Goal: Book appointment/travel/reservation

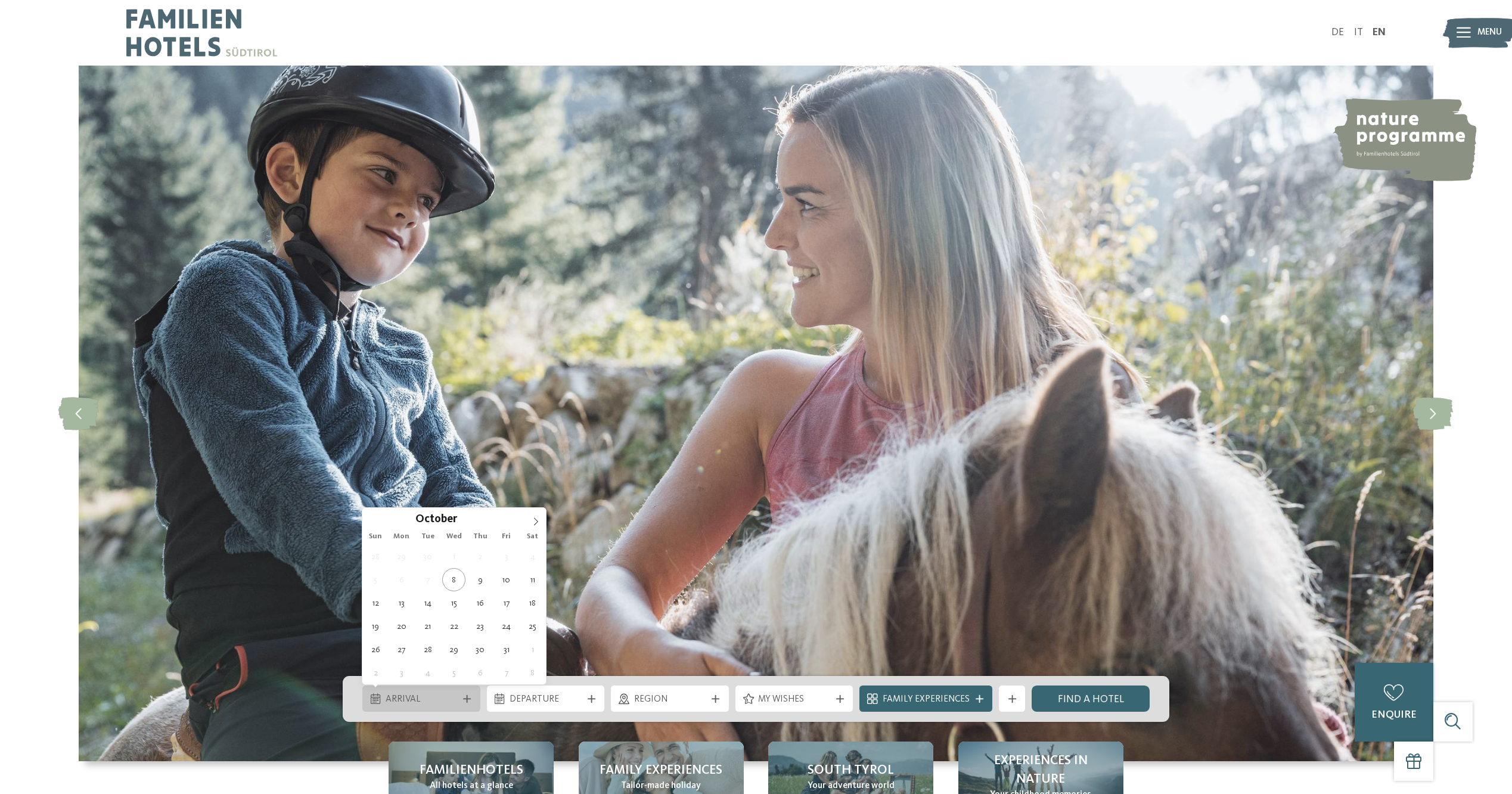
click at [450, 701] on span "Arrival" at bounding box center [421, 700] width 72 height 13
click at [533, 521] on icon at bounding box center [536, 522] width 8 height 8
type input "****"
click at [533, 521] on icon at bounding box center [536, 522] width 8 height 8
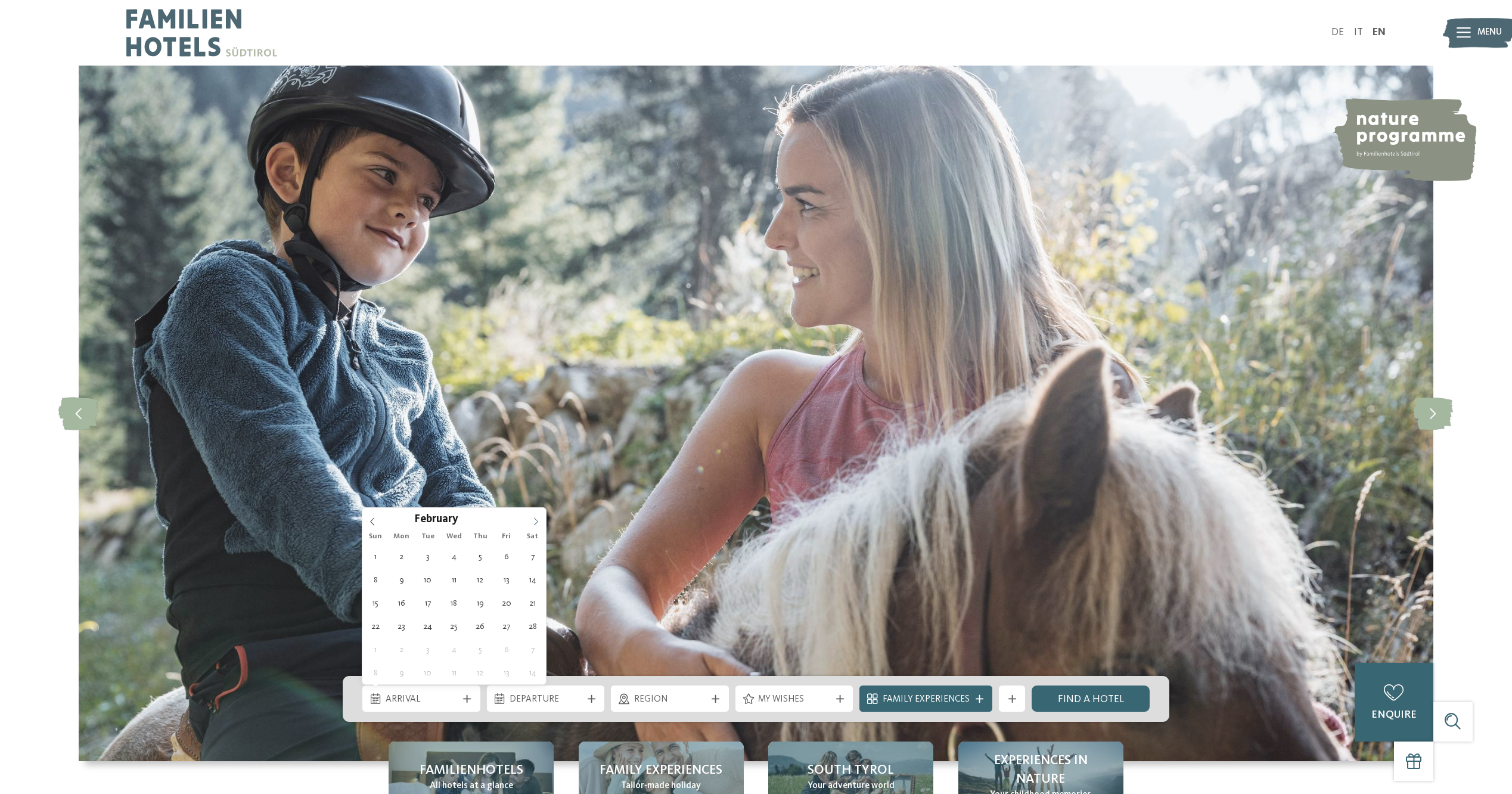
click at [533, 521] on icon at bounding box center [536, 522] width 8 height 8
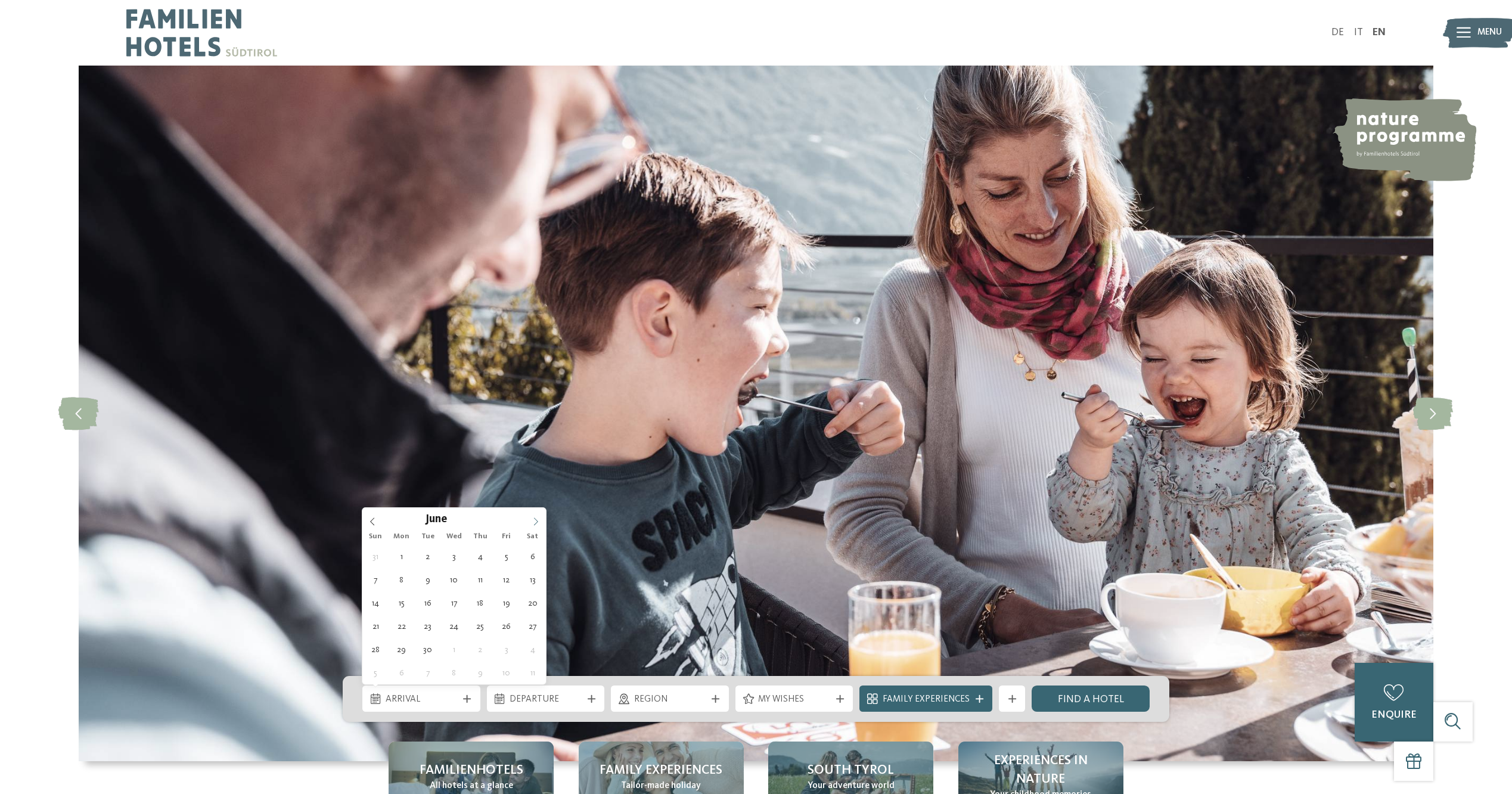
click at [533, 521] on icon at bounding box center [536, 522] width 8 height 8
type div "[DATE]"
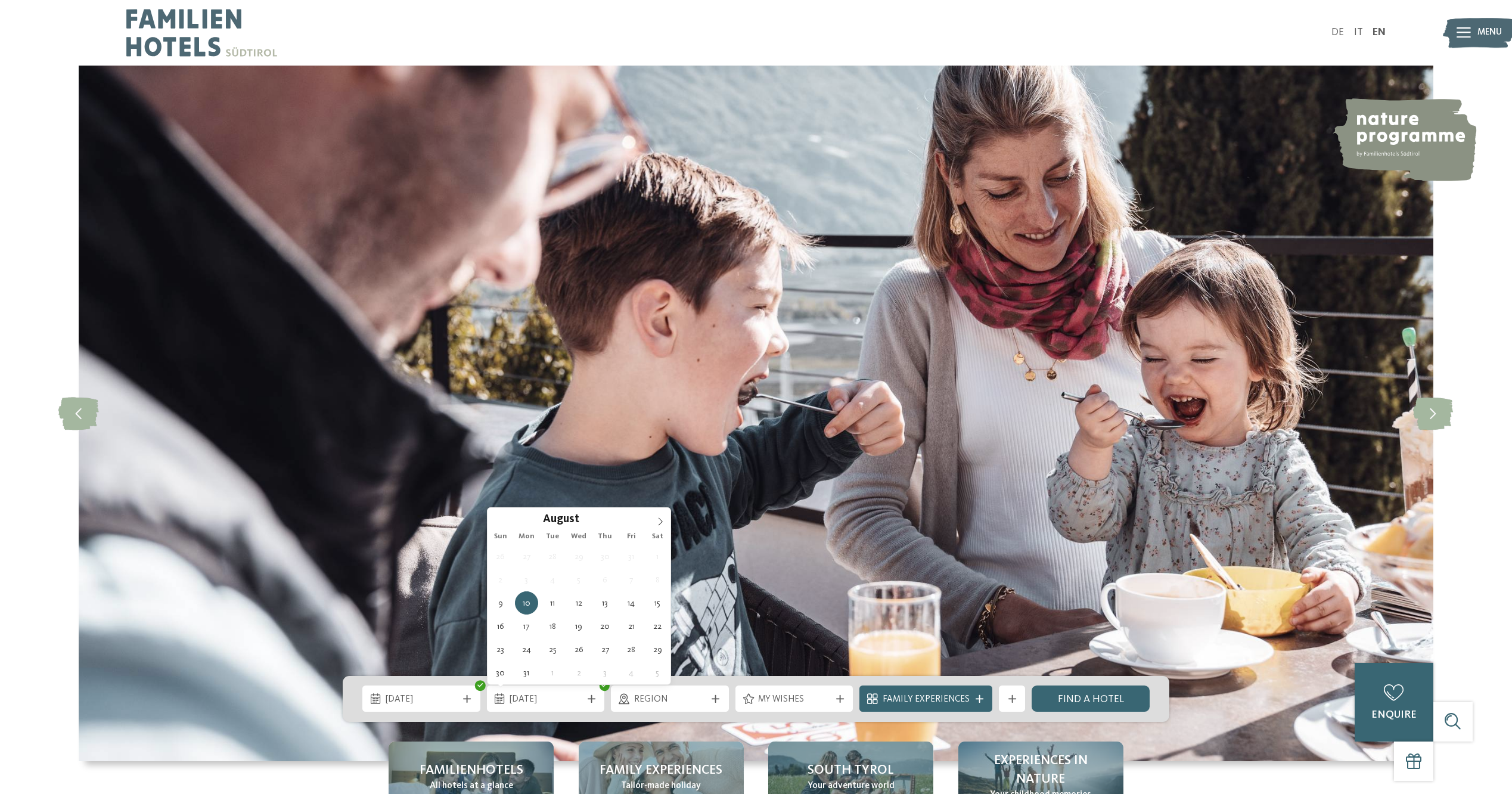
type input "****"
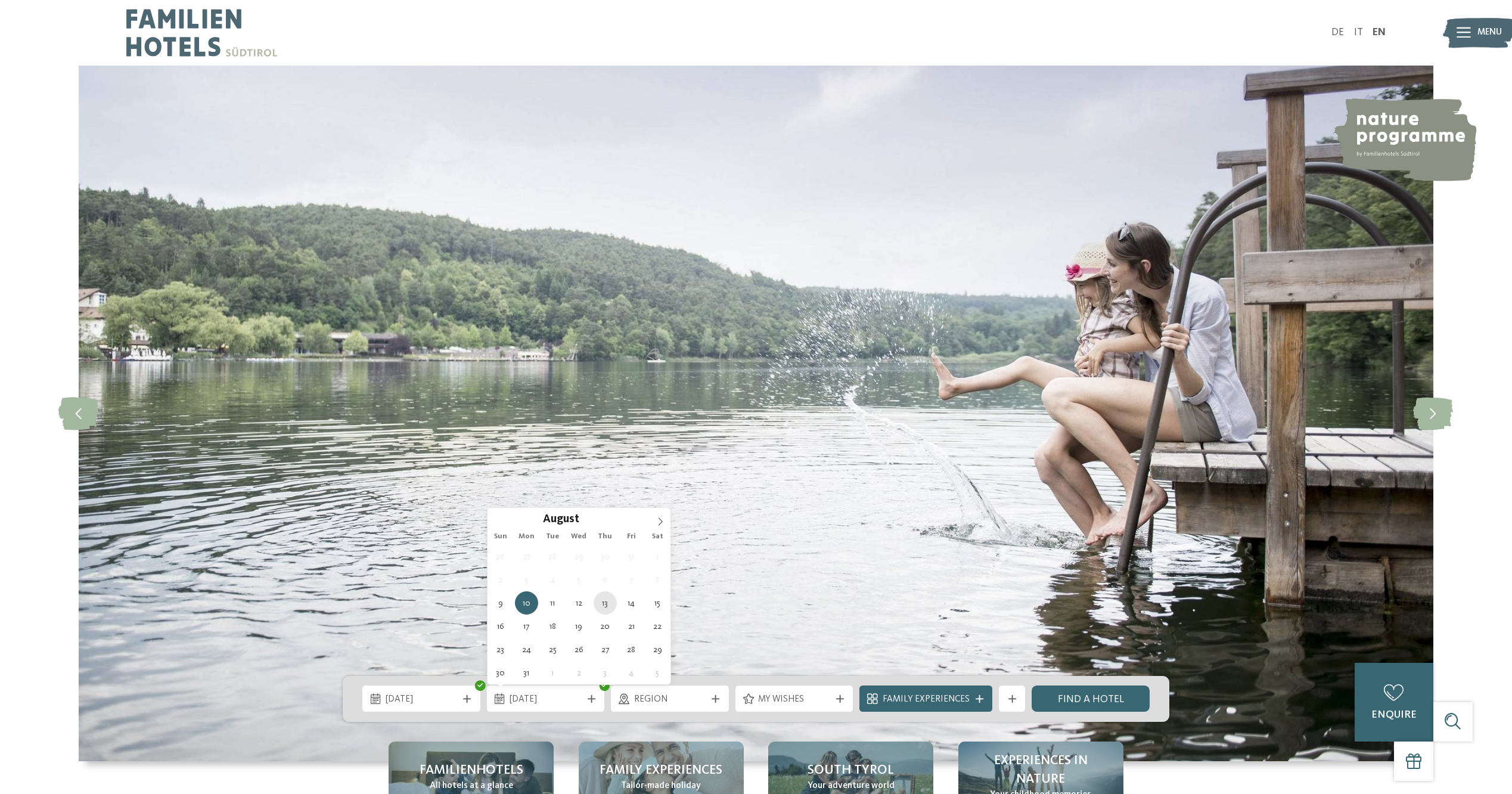
type div "[DATE]"
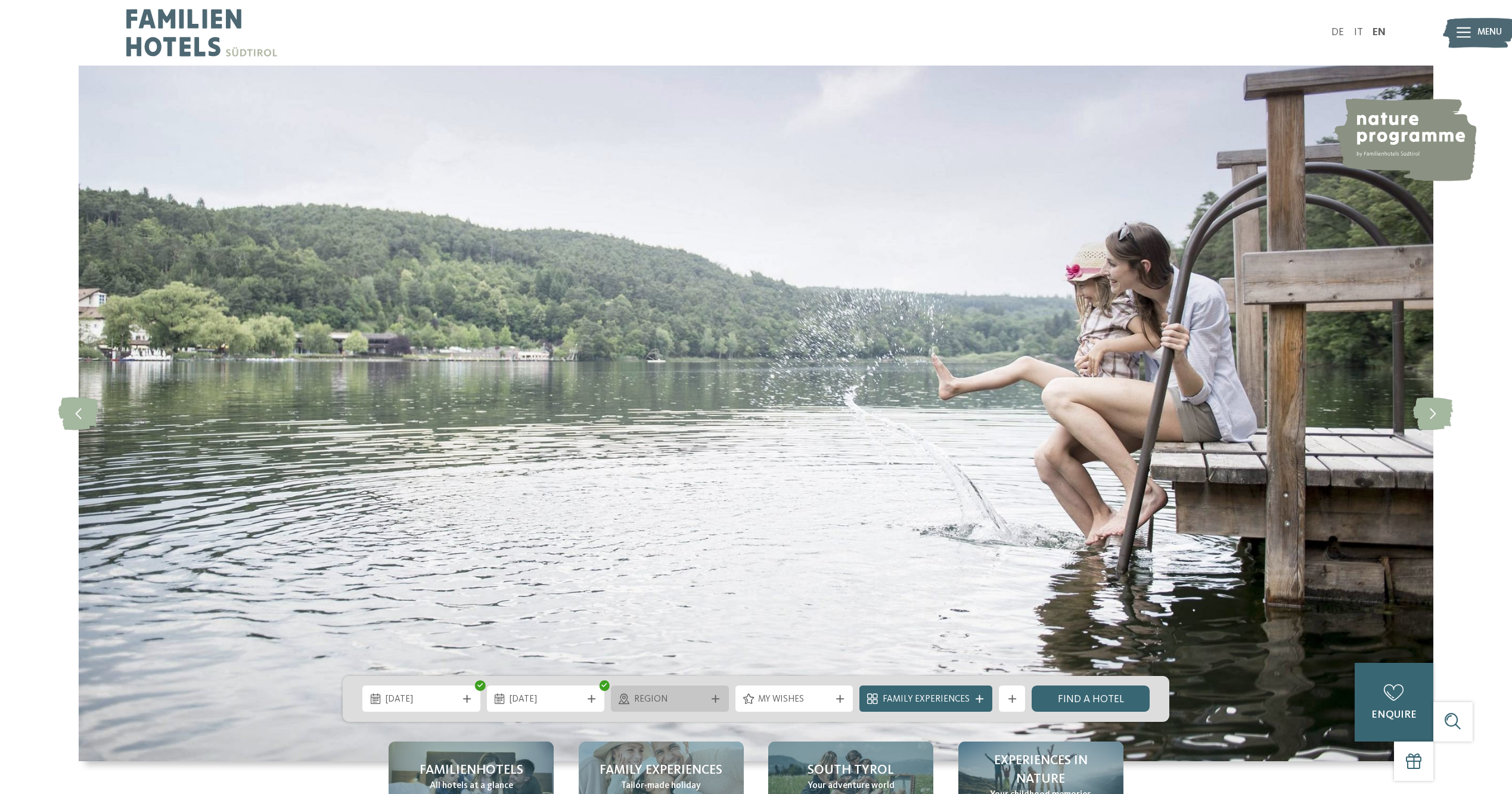
click at [670, 707] on div "Region" at bounding box center [670, 698] width 118 height 26
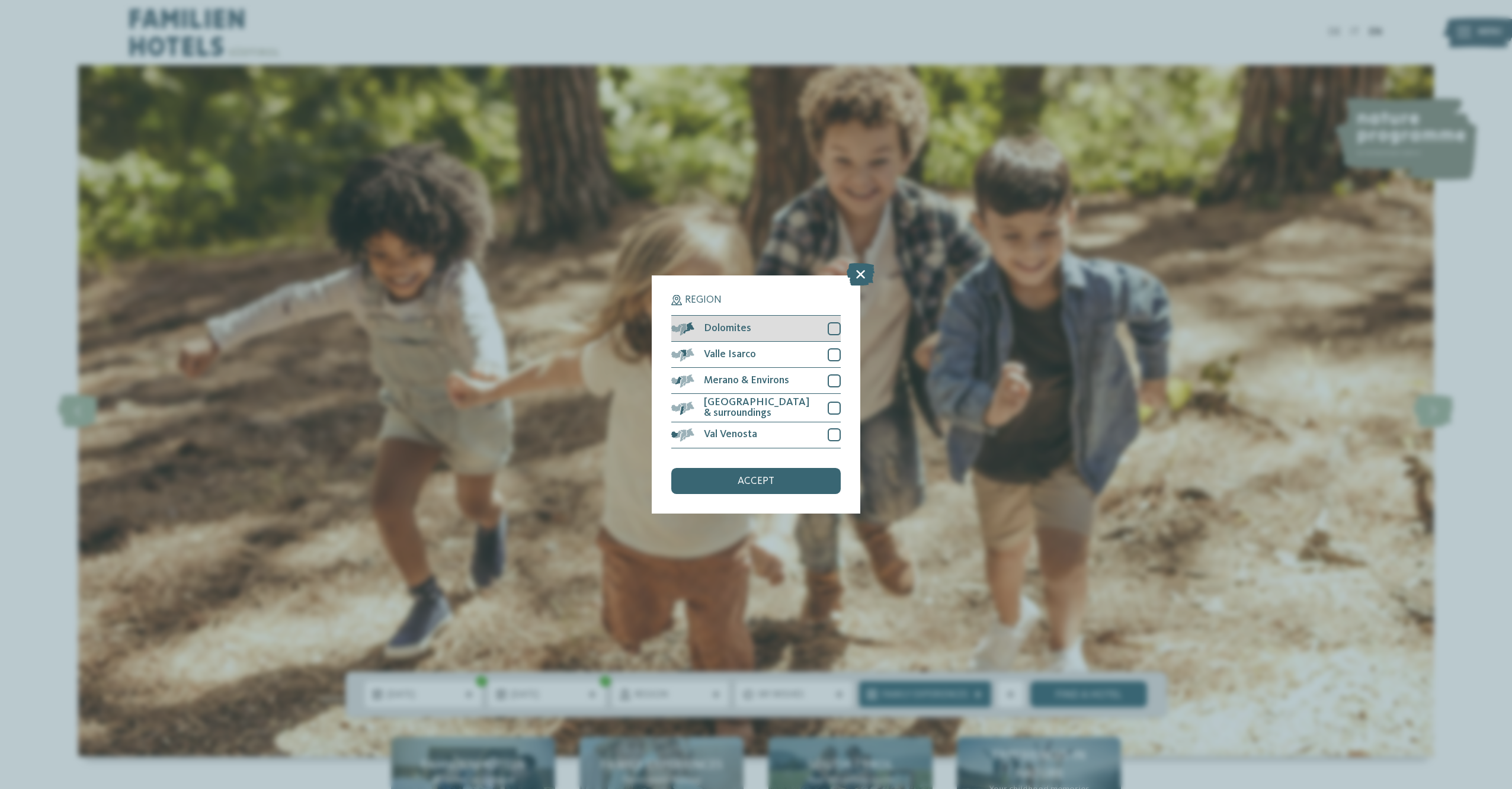
click at [836, 321] on div "Dolomites" at bounding box center [756, 329] width 170 height 26
click at [831, 343] on div "Valle Isarco" at bounding box center [756, 354] width 170 height 26
click at [831, 385] on div at bounding box center [834, 381] width 13 height 13
click at [838, 410] on div at bounding box center [834, 409] width 13 height 13
drag, startPoint x: 839, startPoint y: 427, endPoint x: 832, endPoint y: 449, distance: 23.1
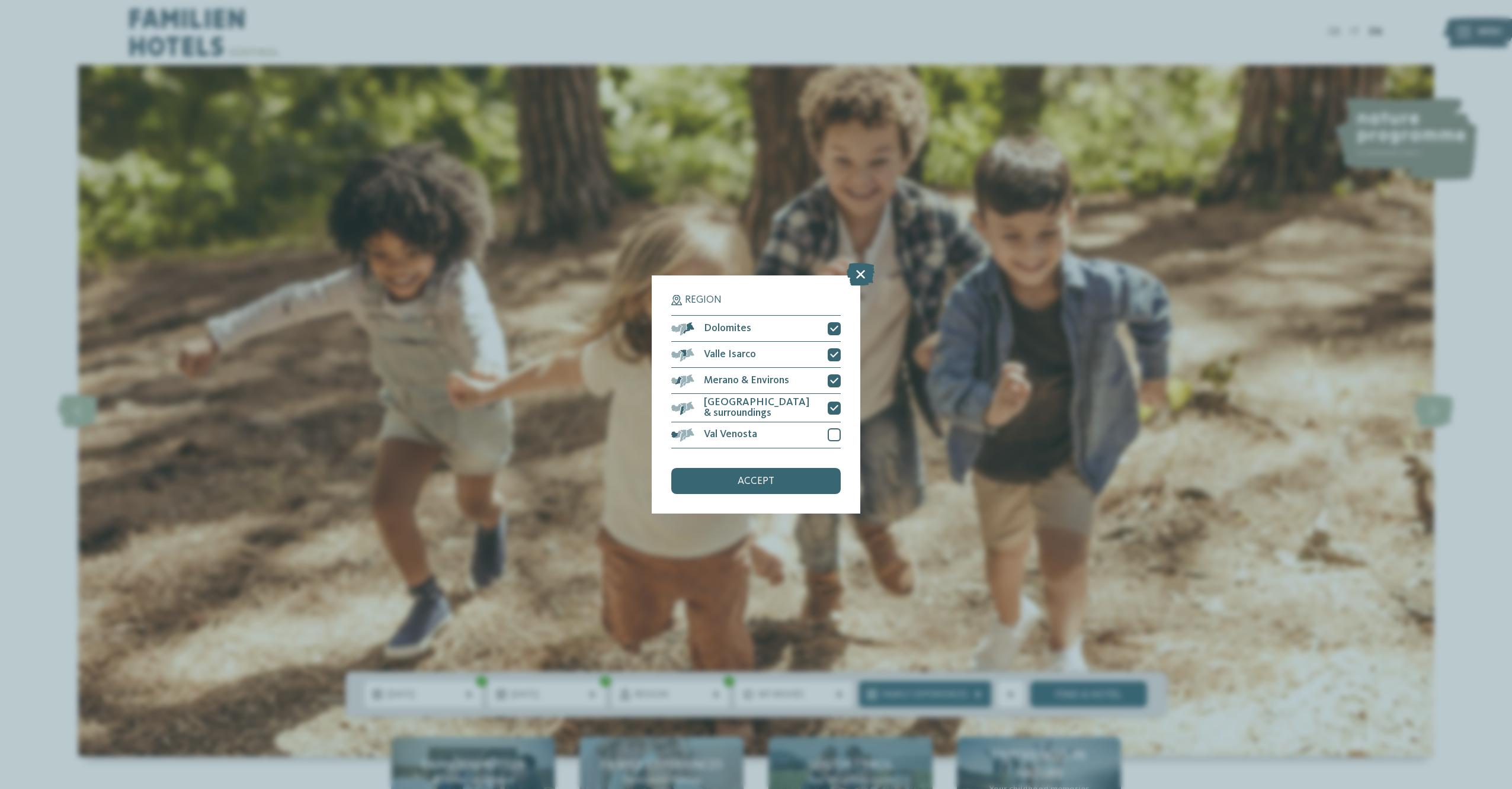
click at [838, 429] on div at bounding box center [834, 435] width 13 height 13
click at [828, 484] on div "accept" at bounding box center [756, 481] width 170 height 26
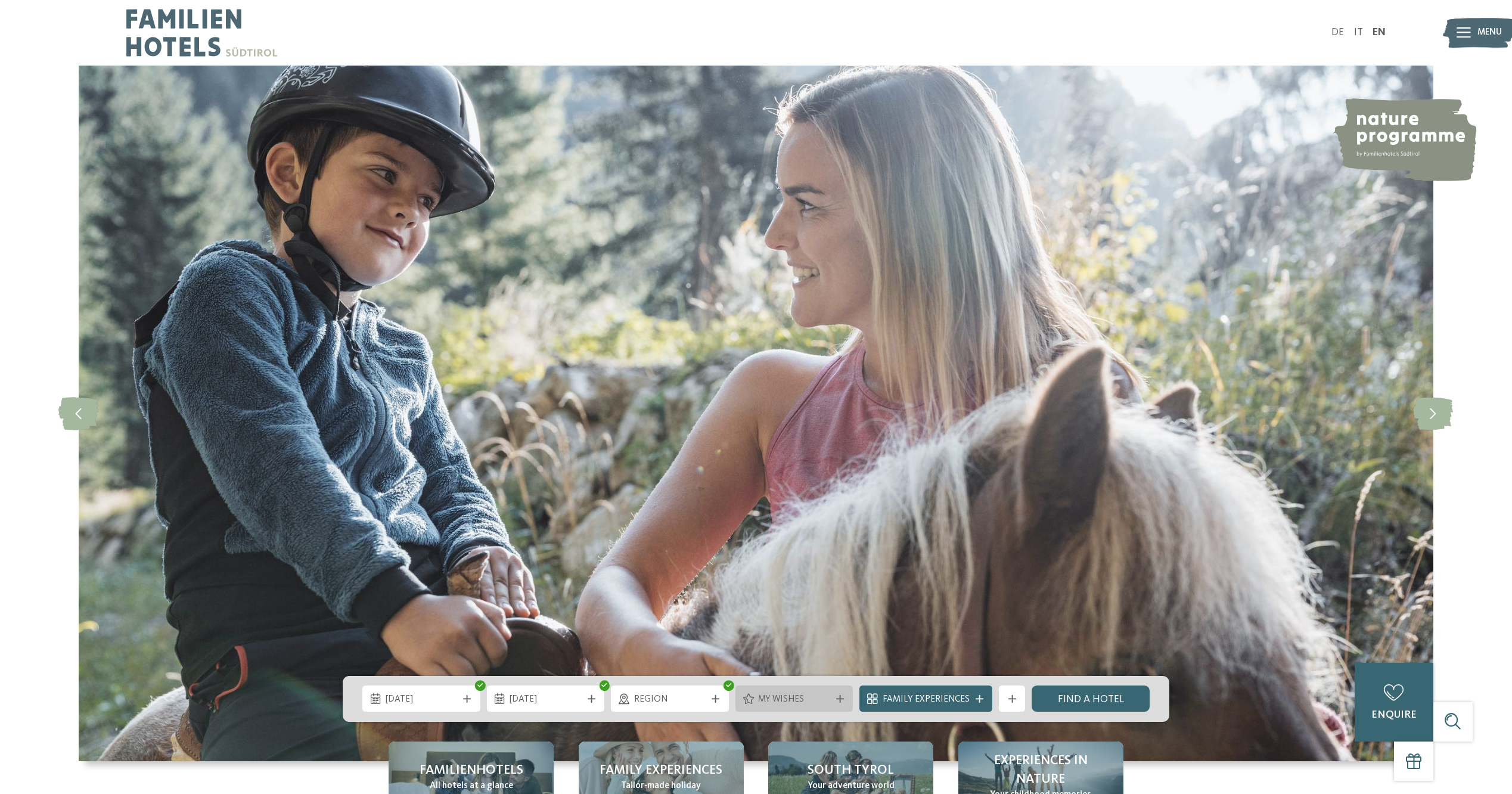
click at [812, 703] on span "My wishes" at bounding box center [794, 700] width 72 height 13
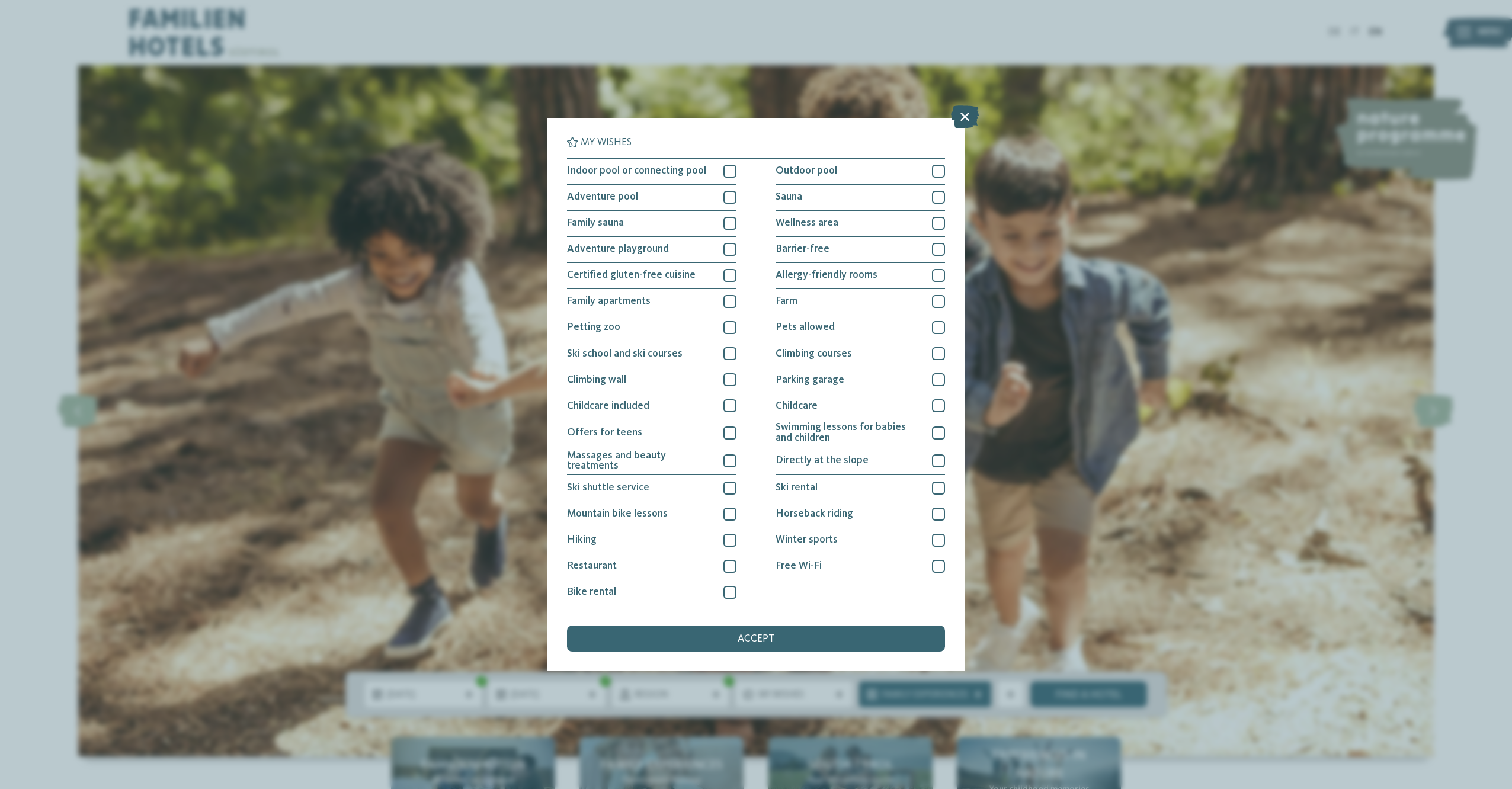
click at [962, 116] on icon at bounding box center [965, 117] width 28 height 22
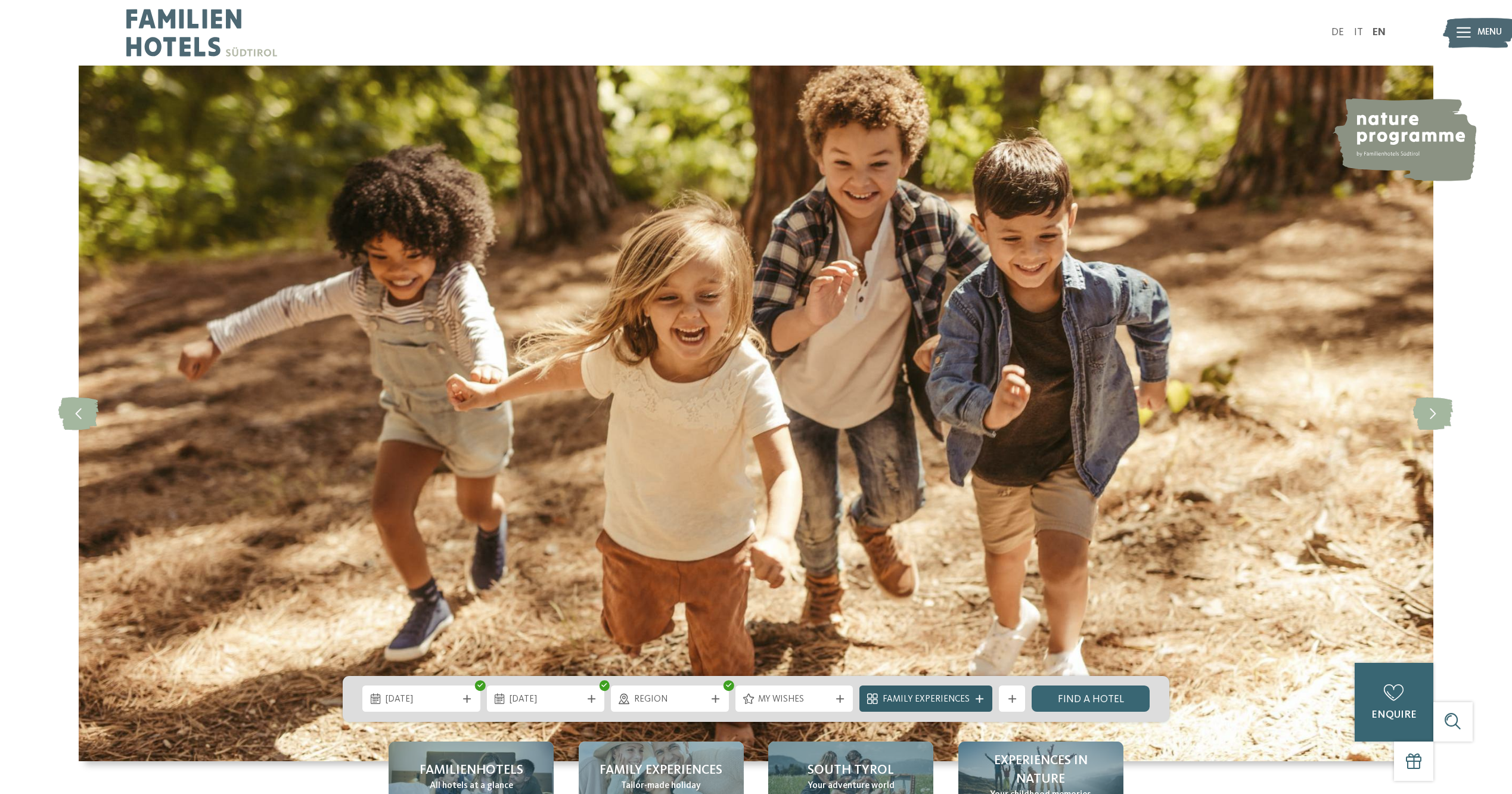
click at [983, 698] on icon at bounding box center [979, 699] width 7 height 7
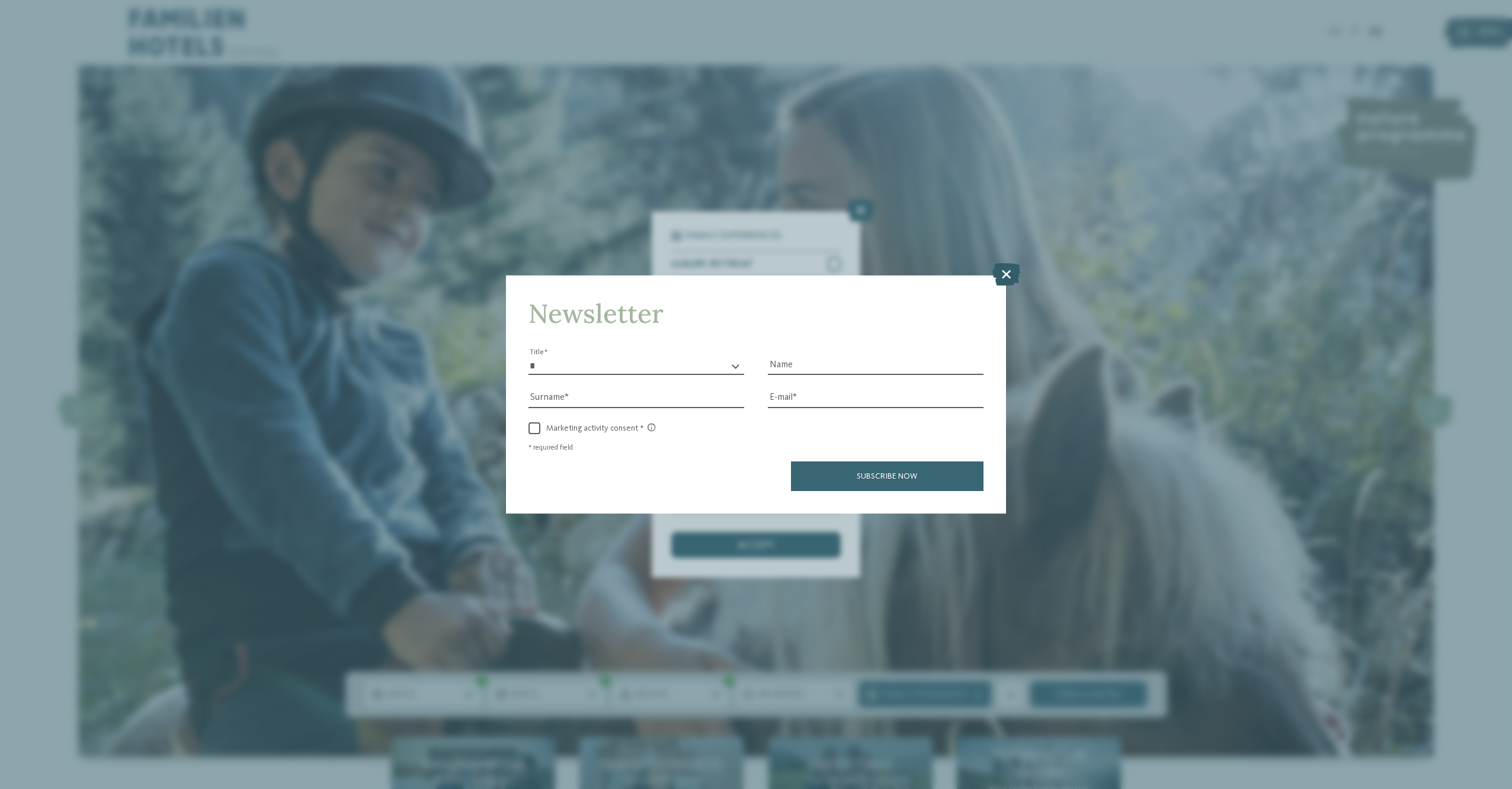
click at [1011, 278] on icon at bounding box center [1006, 274] width 28 height 22
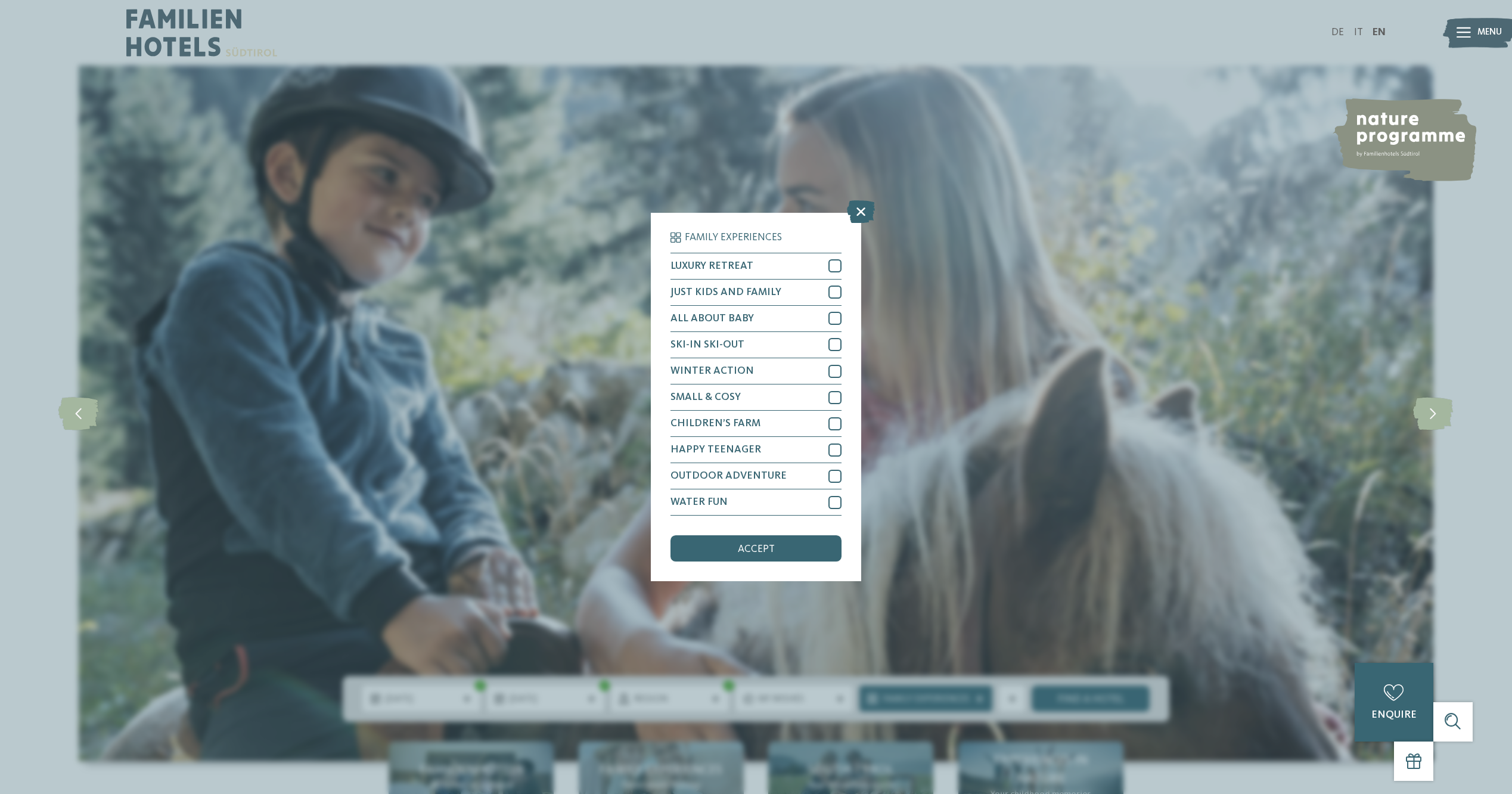
click at [853, 214] on icon at bounding box center [861, 211] width 28 height 22
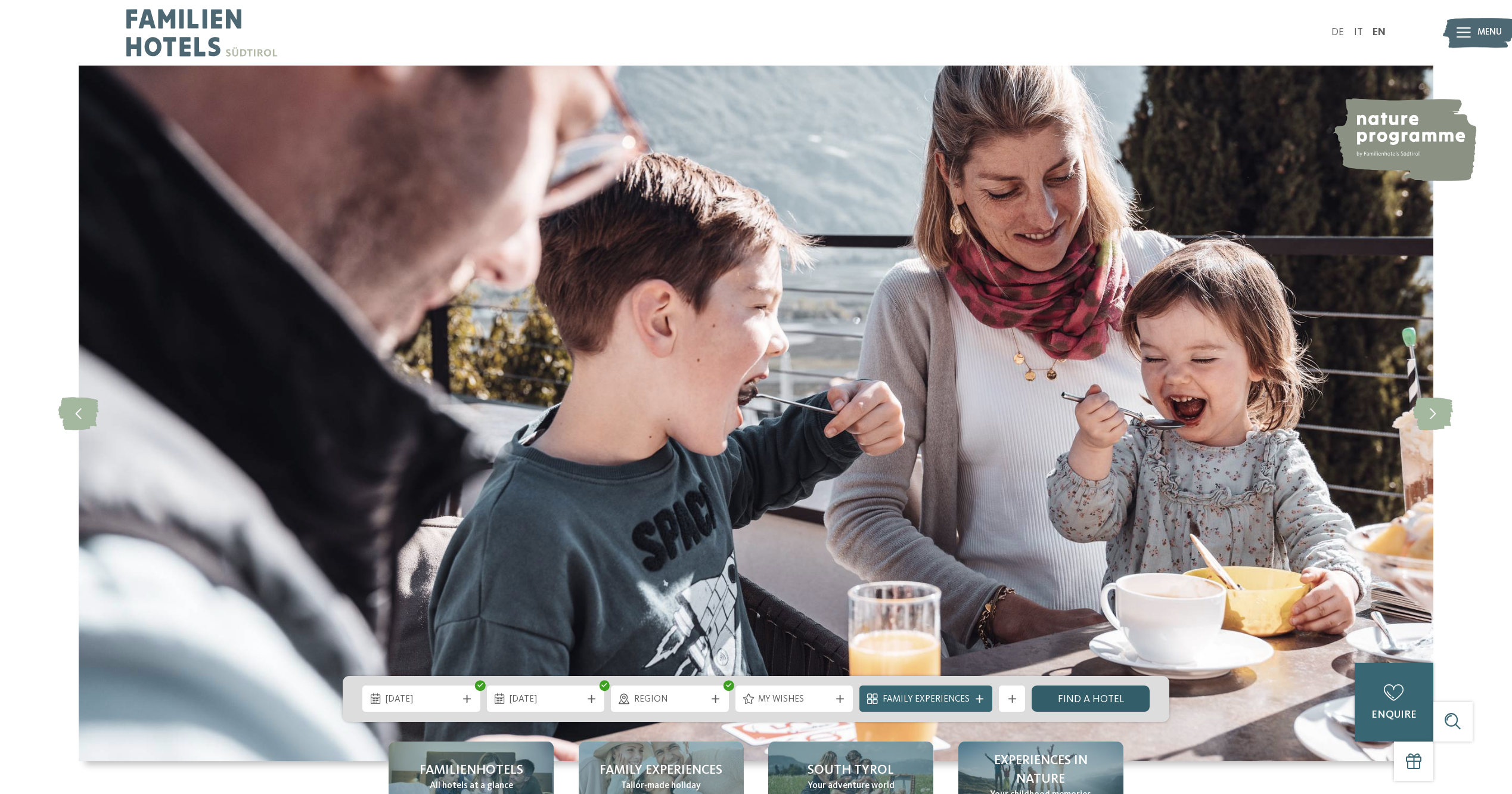
click at [1093, 699] on link "Find a hotel" at bounding box center [1091, 698] width 118 height 26
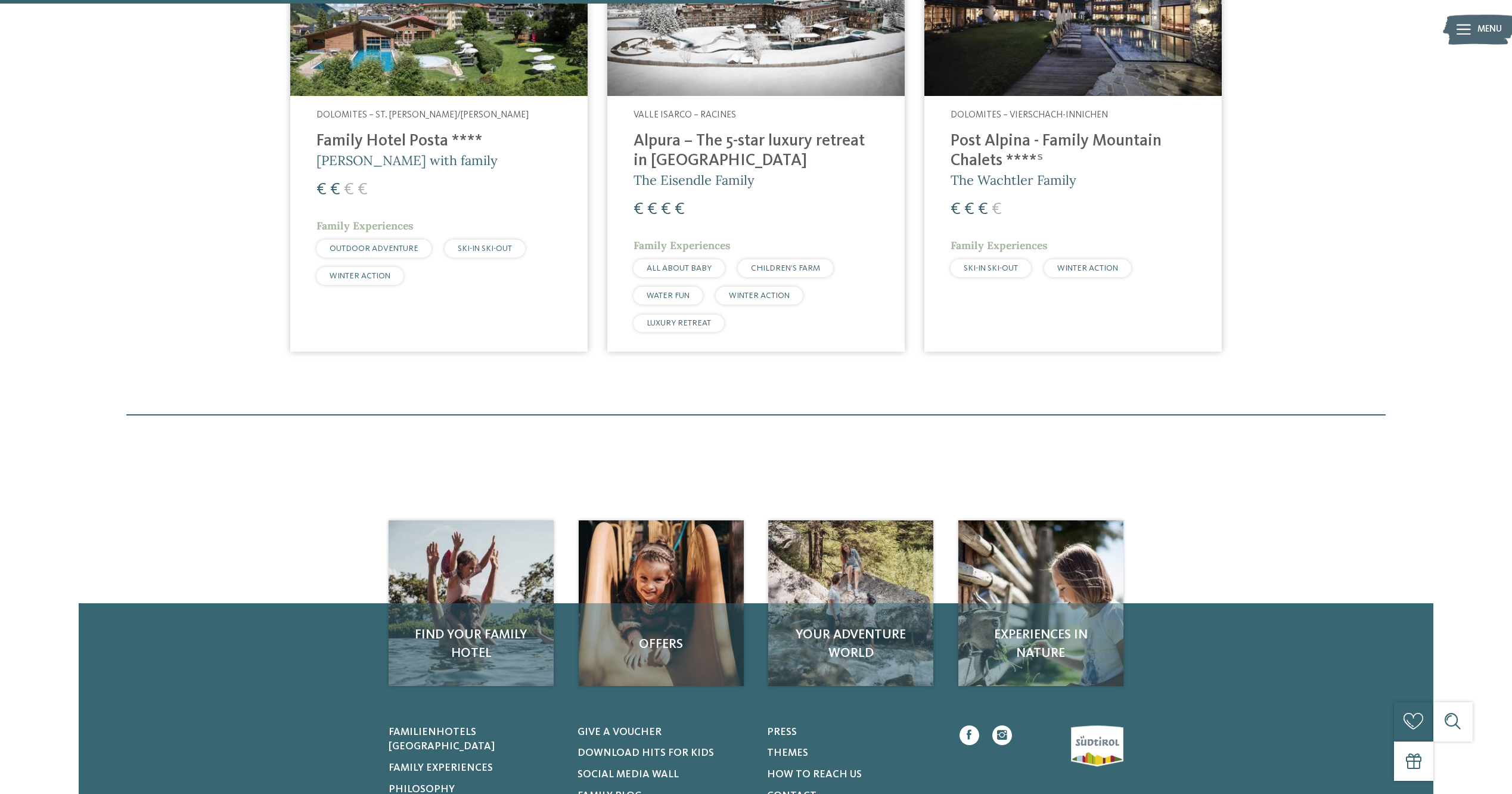
scroll to position [438, 0]
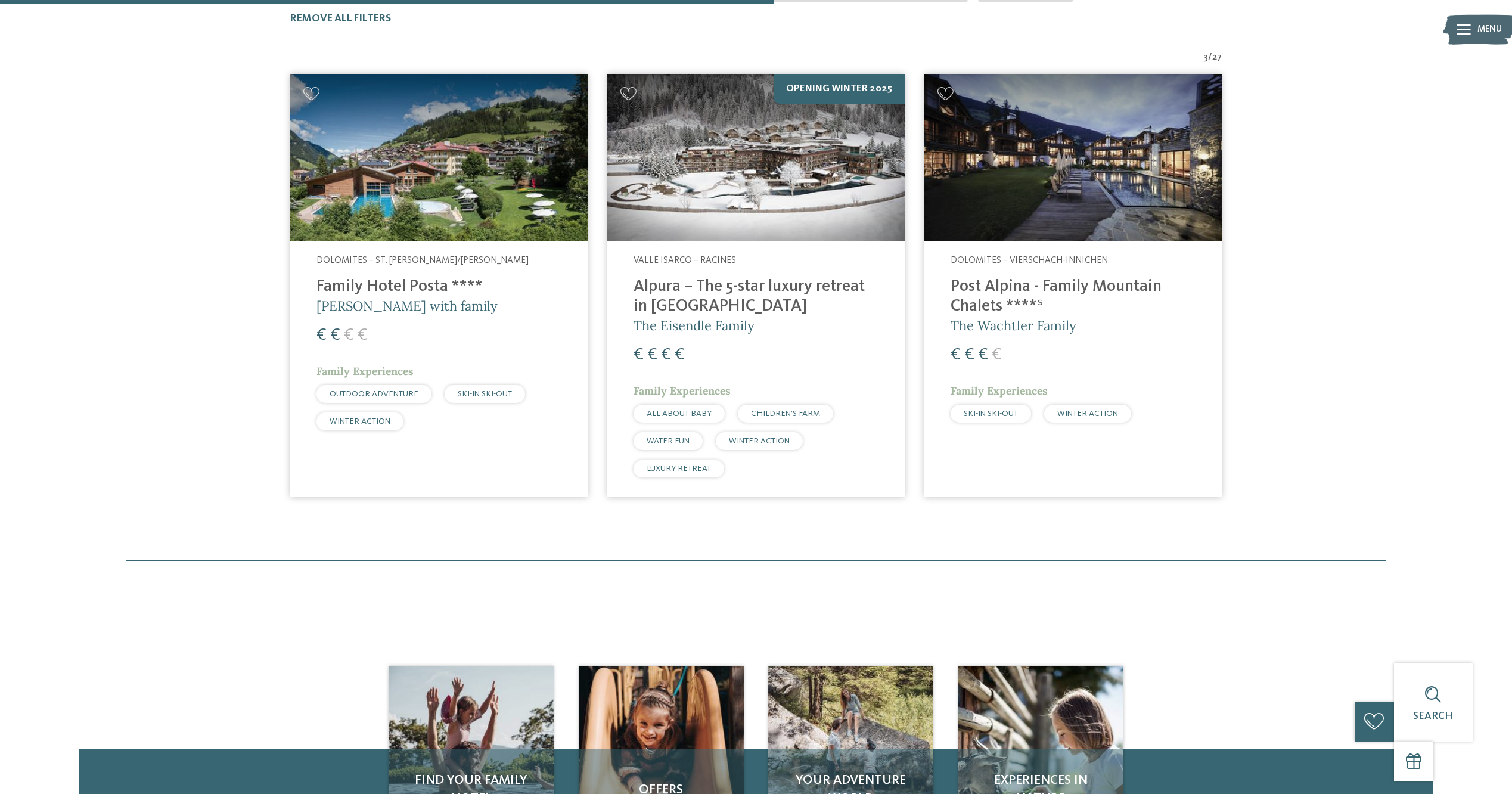
click at [1091, 191] on img at bounding box center [1073, 157] width 298 height 168
click at [461, 196] on img at bounding box center [439, 157] width 298 height 168
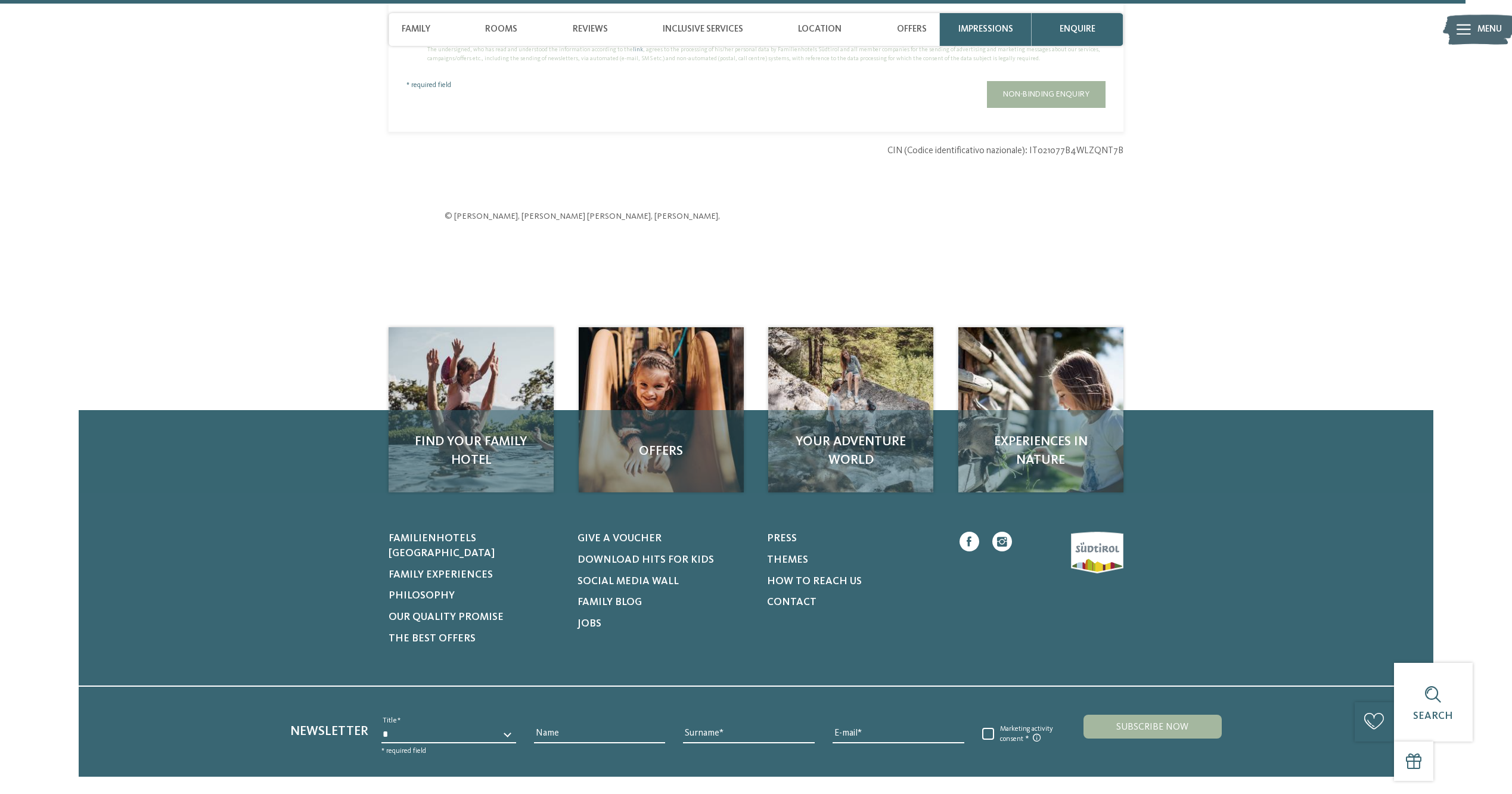
scroll to position [3999, 0]
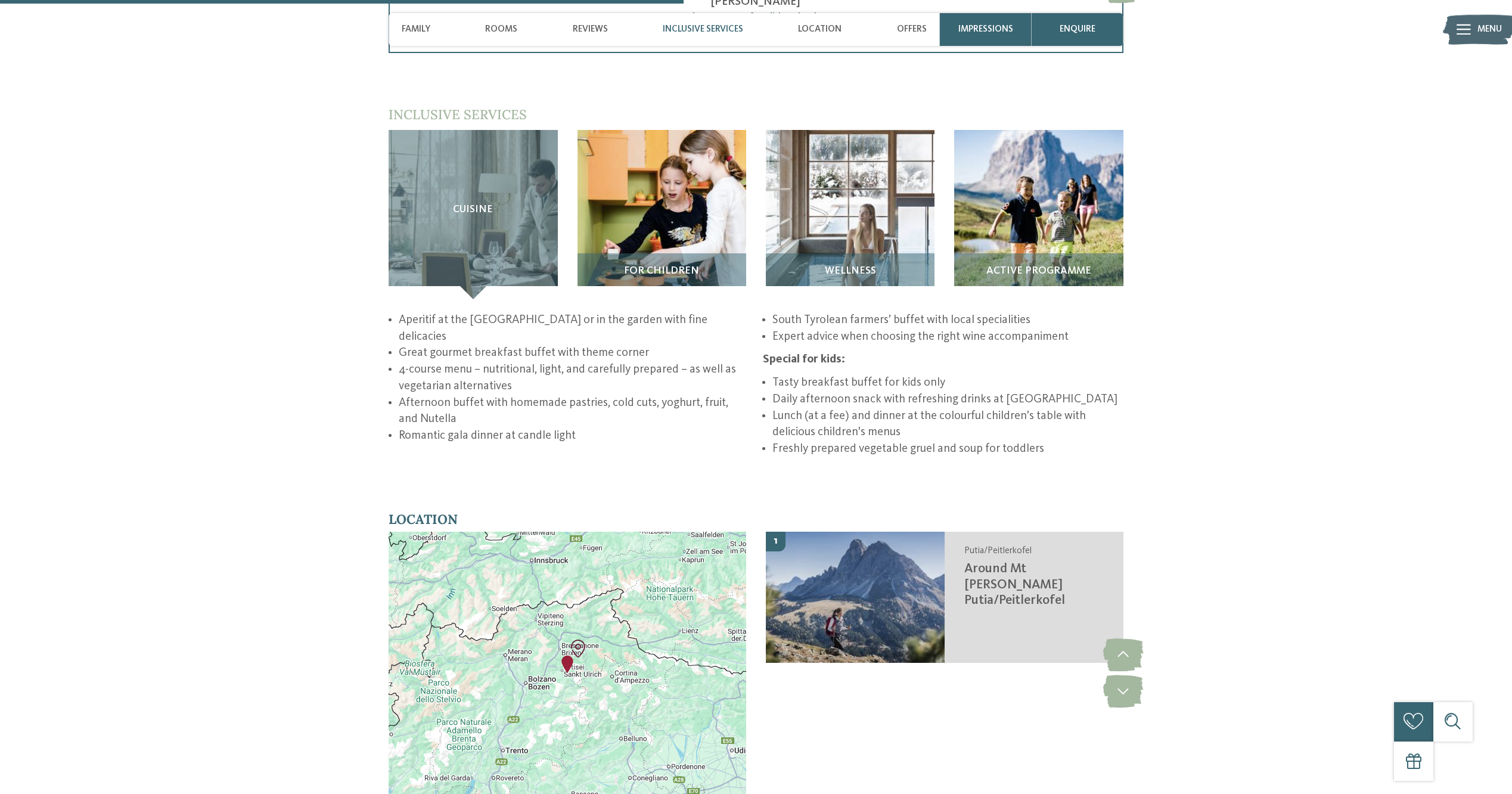
scroll to position [1908, 0]
